Goal: Task Accomplishment & Management: Manage account settings

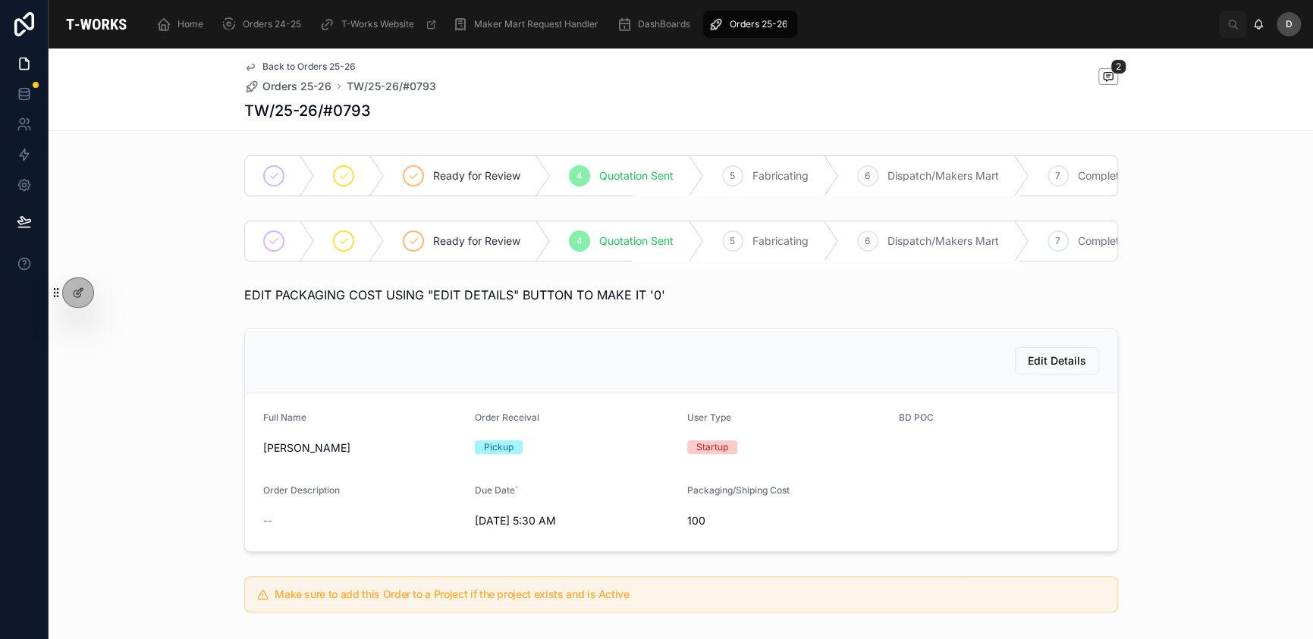
scroll to position [480, 0]
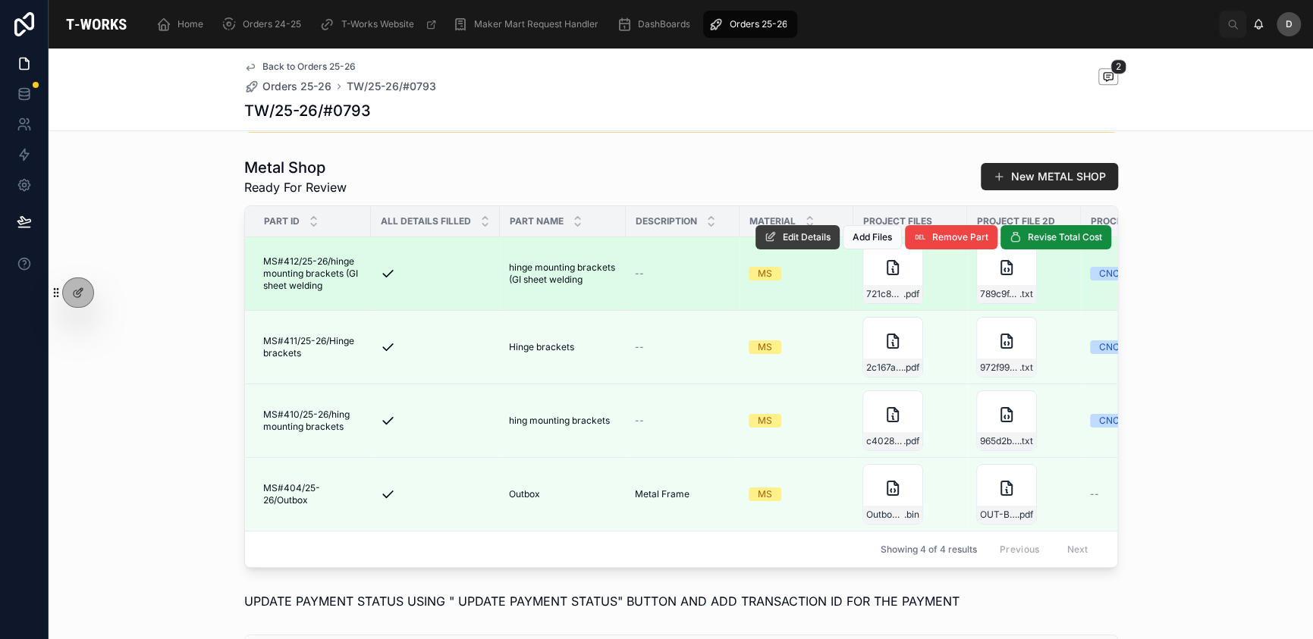
click at [799, 243] on span "Edit Details" at bounding box center [807, 237] width 48 height 12
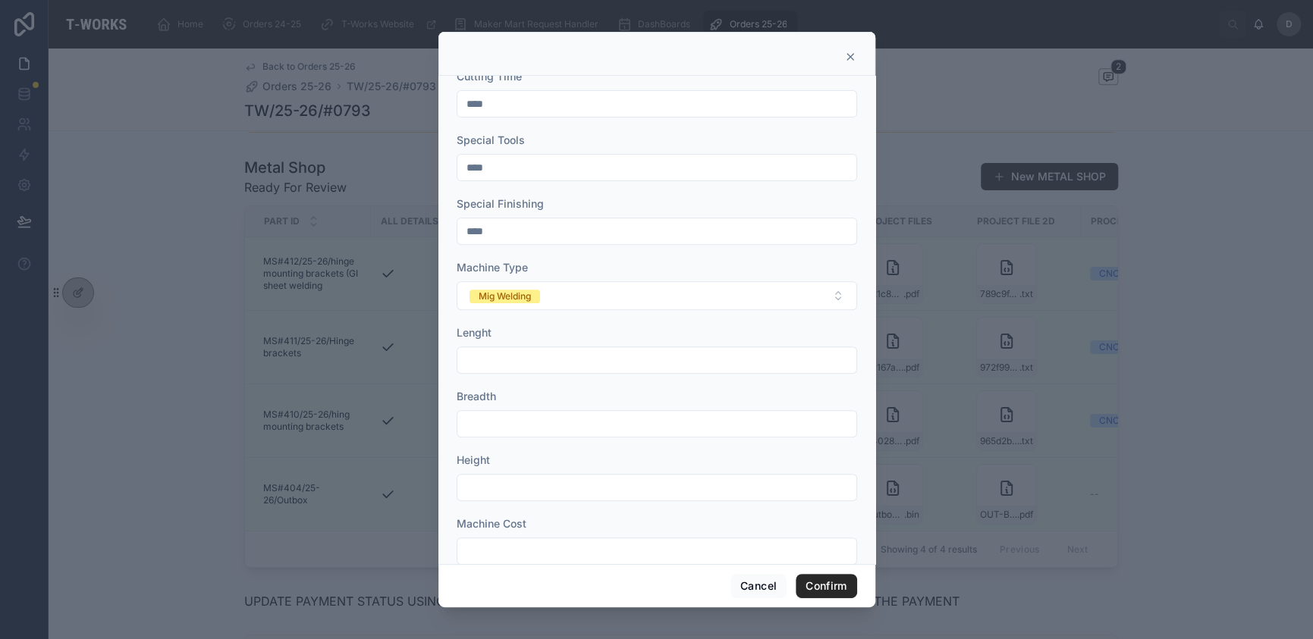
scroll to position [310, 0]
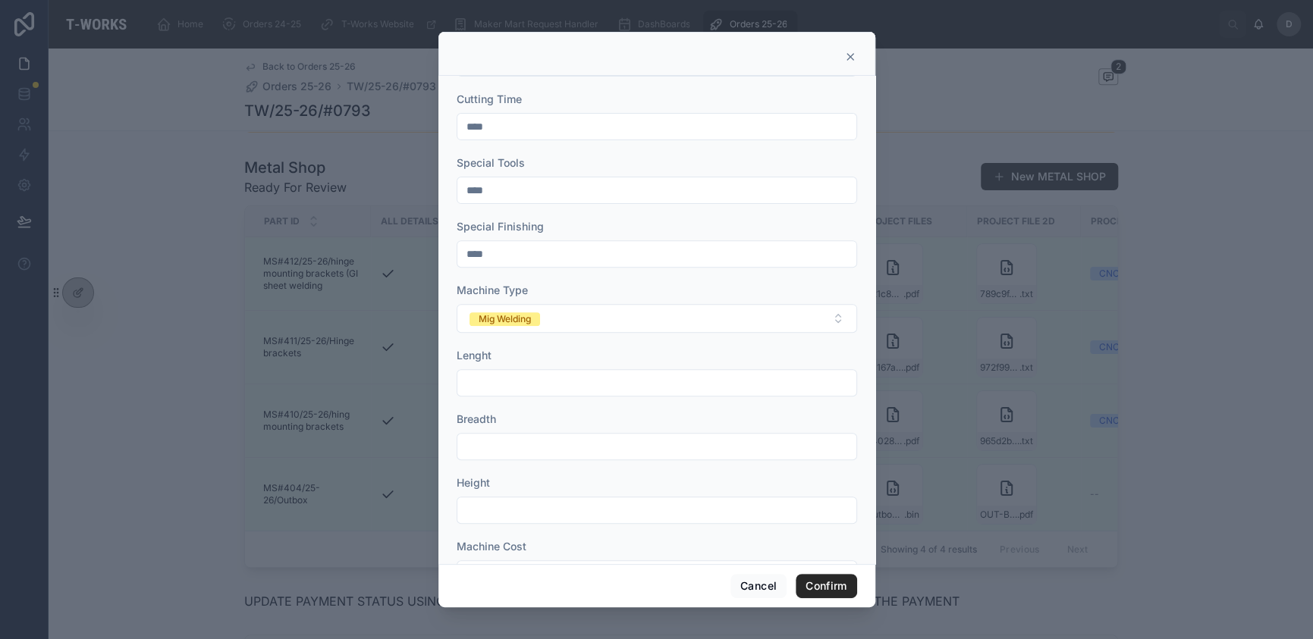
click at [858, 62] on div at bounding box center [656, 54] width 437 height 44
click at [849, 56] on icon at bounding box center [850, 57] width 6 height 6
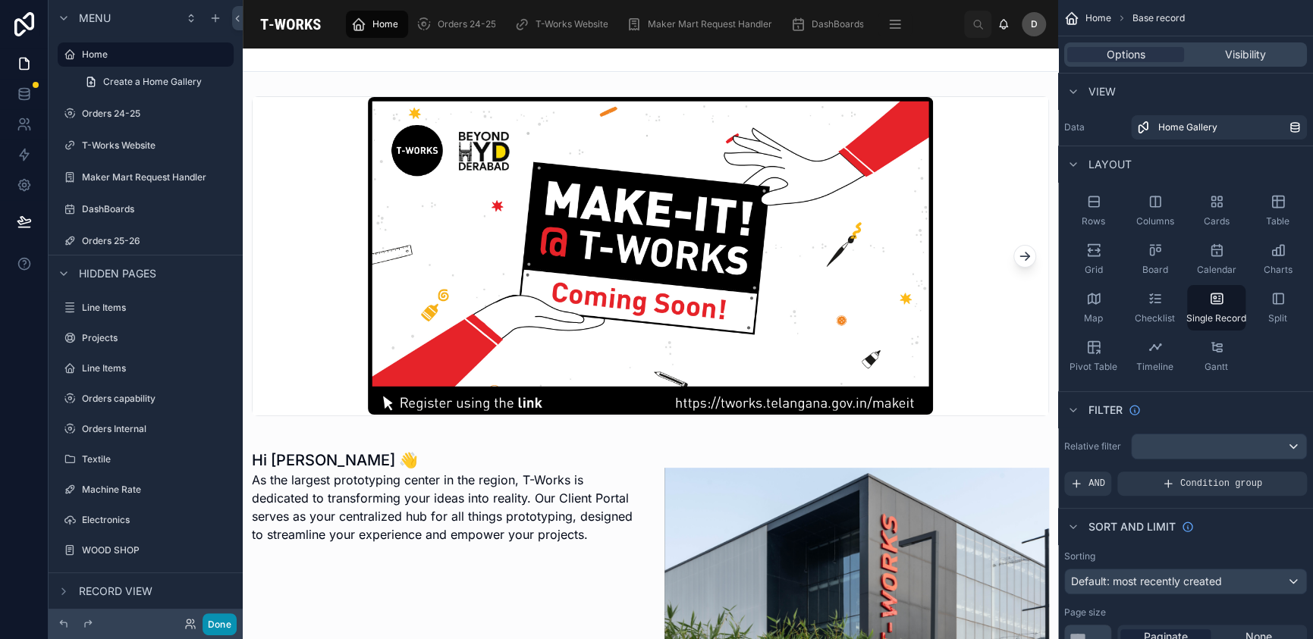
click at [224, 620] on button "Done" at bounding box center [220, 625] width 34 height 22
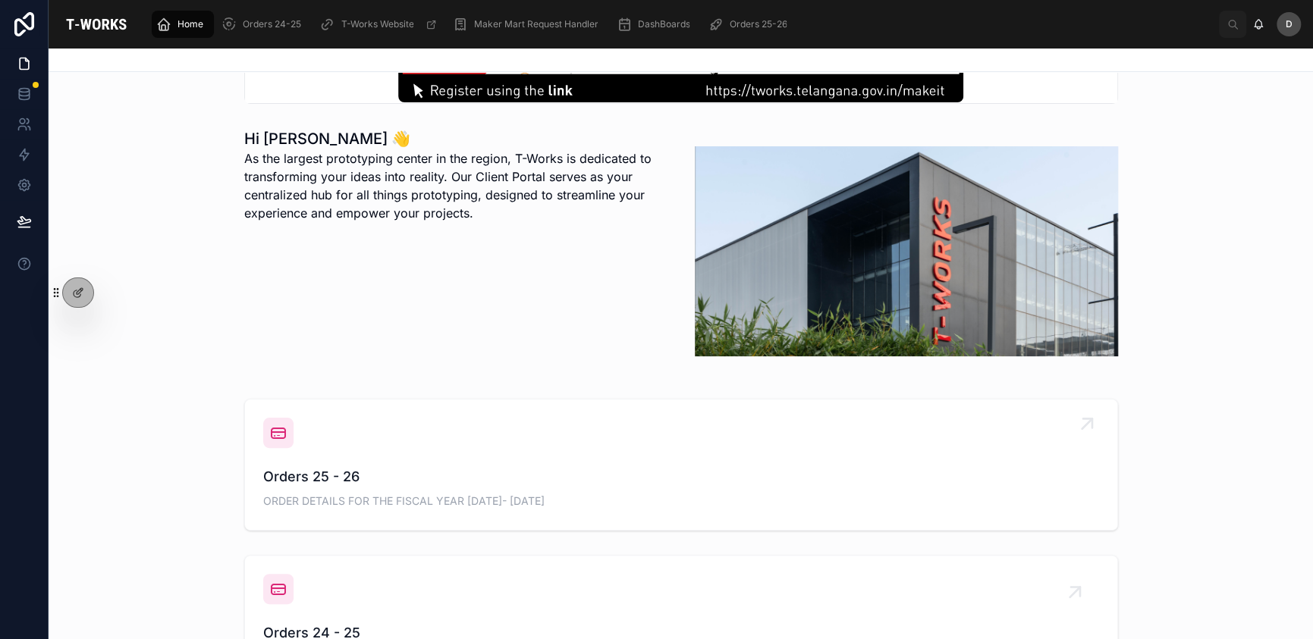
scroll to position [328, 0]
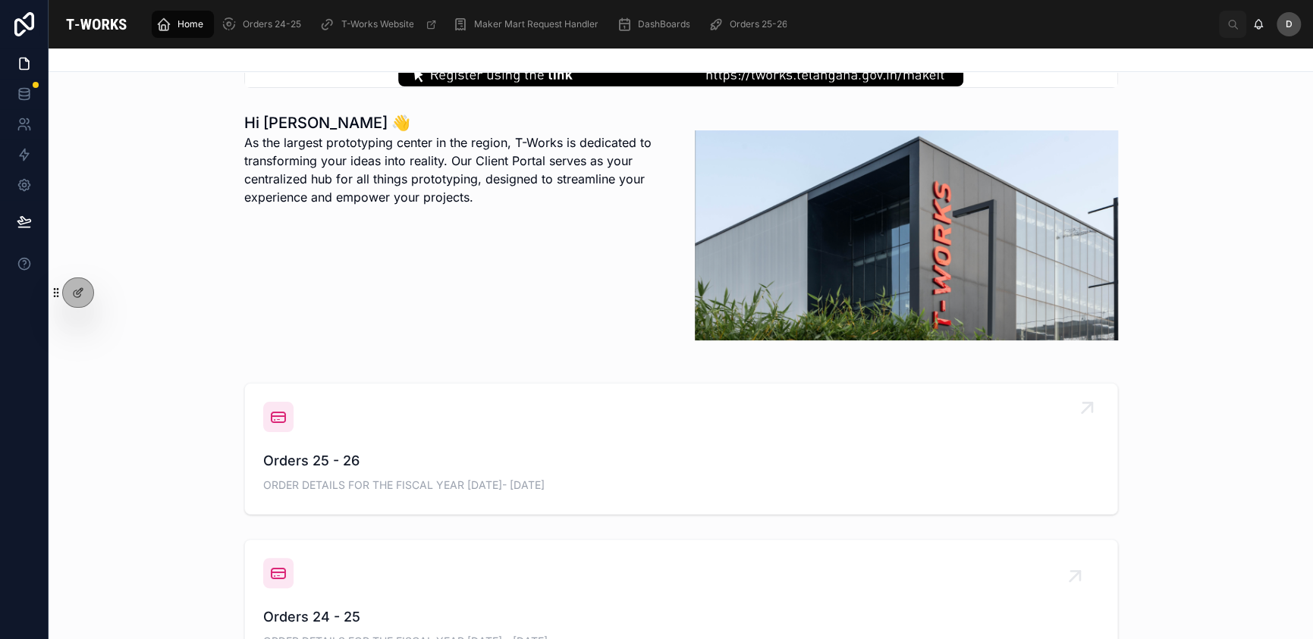
click at [497, 439] on div "Orders 25 - 26 ORDER DETAILS FOR THE FISCAL YEAR [DATE]- [DATE]" at bounding box center [681, 449] width 836 height 94
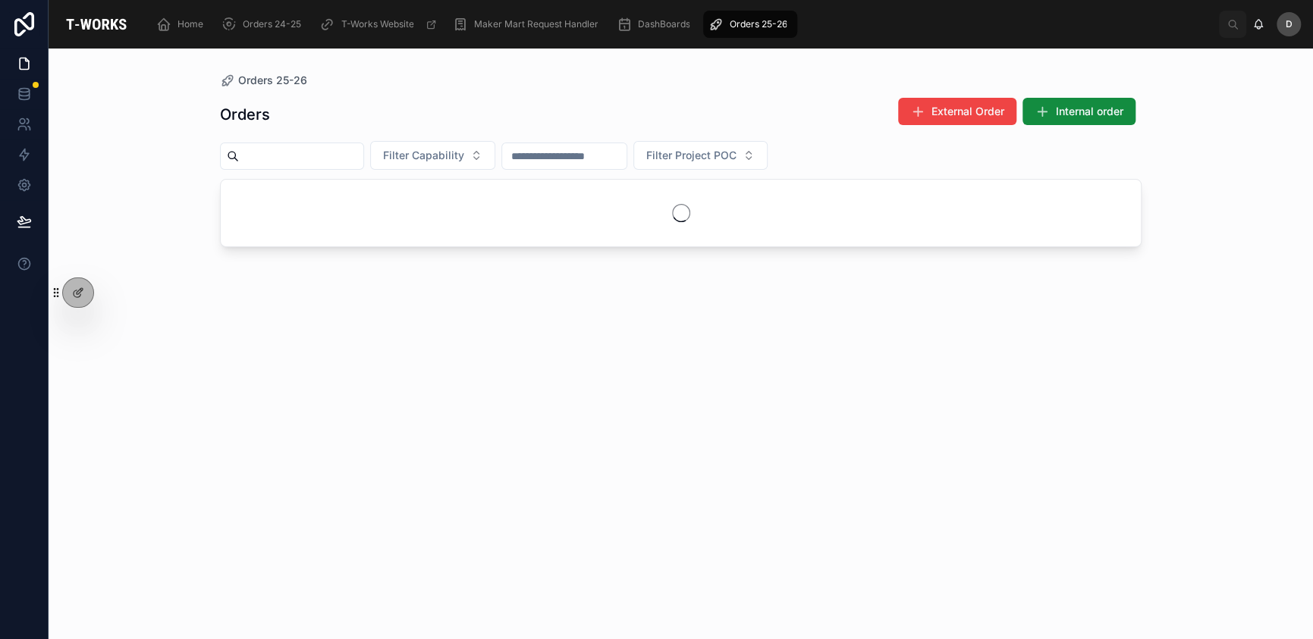
click at [363, 155] on input "text" at bounding box center [301, 156] width 124 height 21
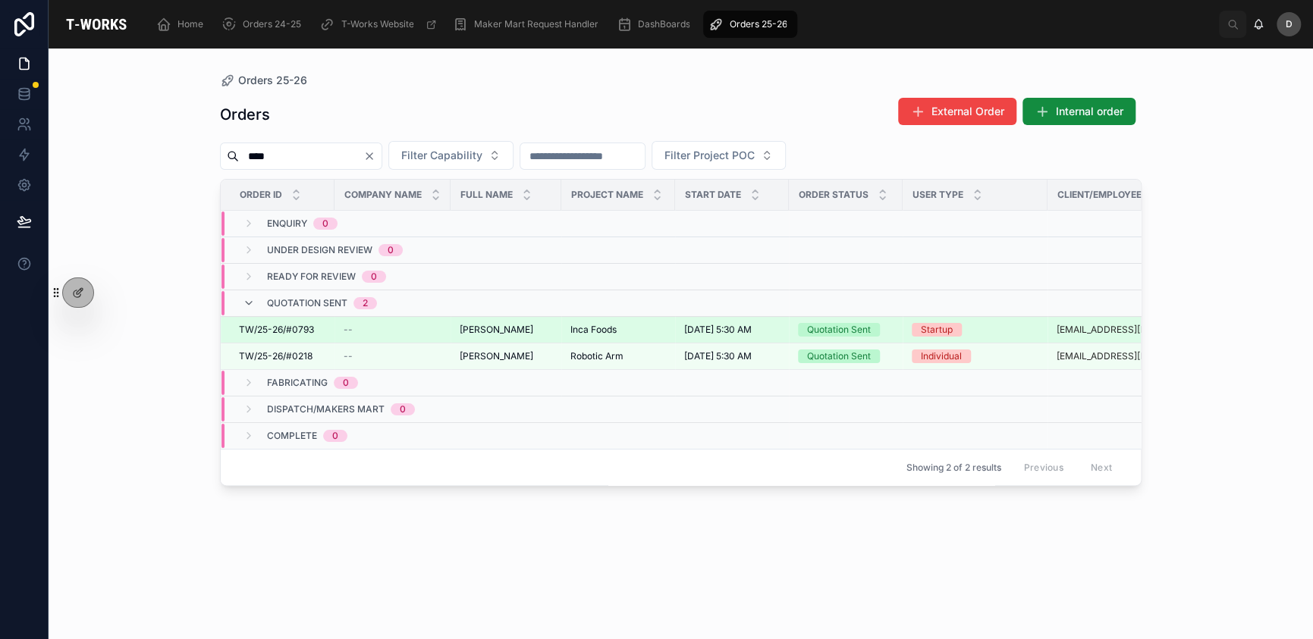
type input "****"
click at [441, 327] on div "--" at bounding box center [393, 330] width 98 height 12
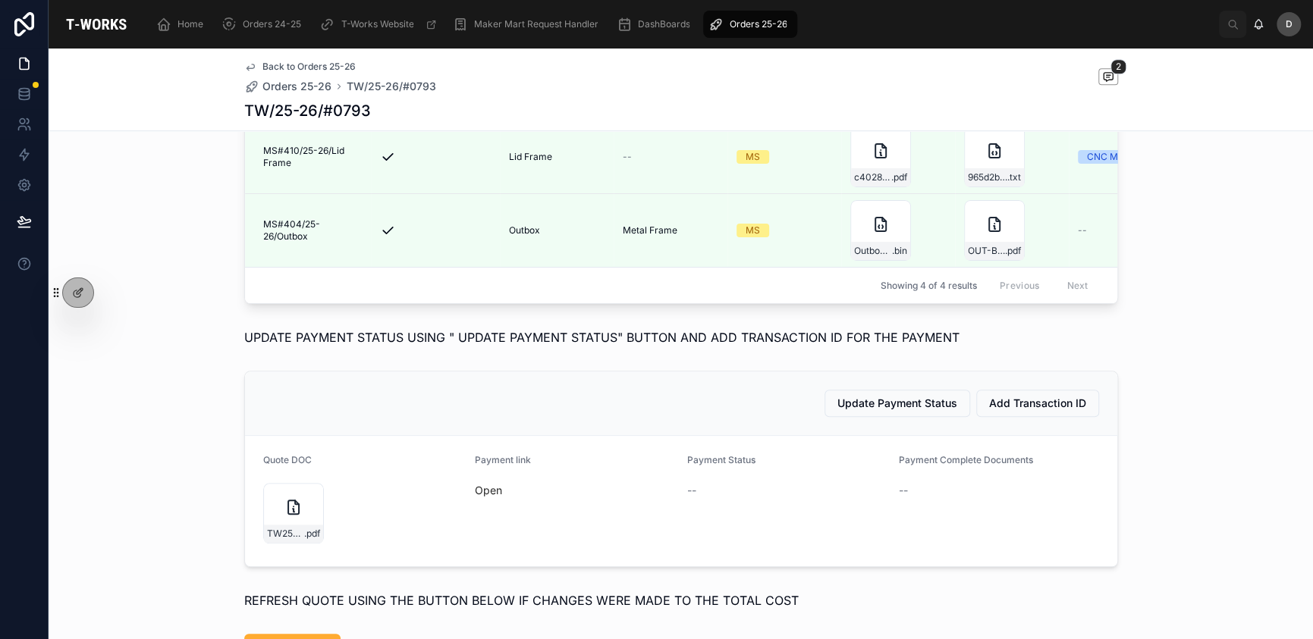
scroll to position [758, 0]
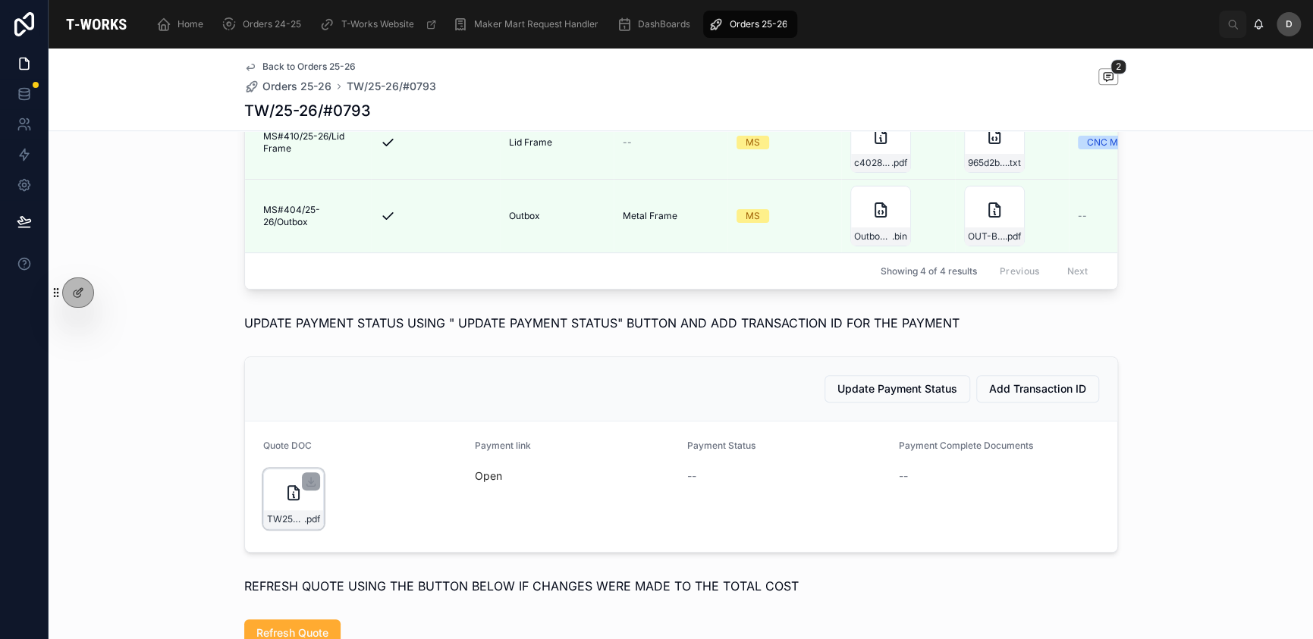
click at [266, 516] on div "TW25-26#0793-(1) .pdf" at bounding box center [293, 499] width 61 height 61
